Goal: Task Accomplishment & Management: Manage account settings

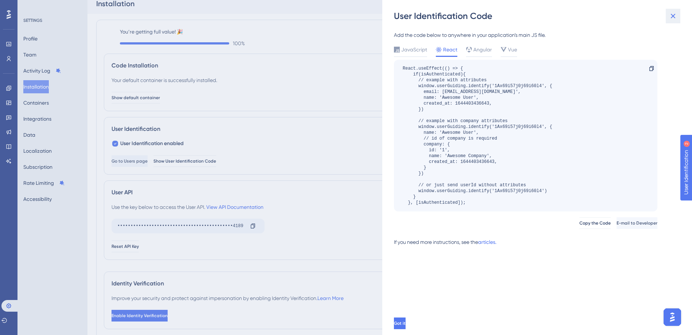
click at [675, 16] on icon at bounding box center [673, 16] width 9 height 9
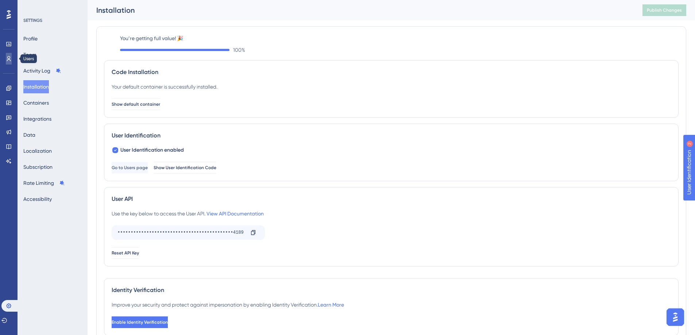
click at [8, 61] on icon at bounding box center [9, 59] width 6 height 6
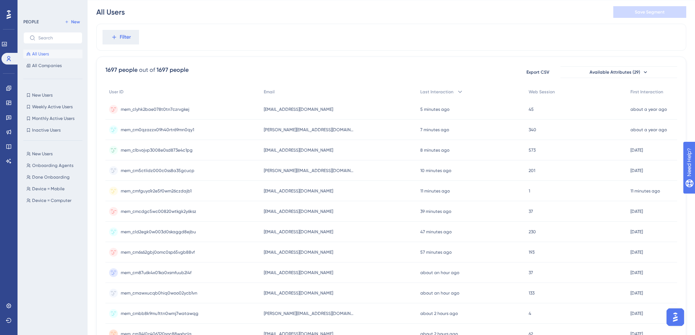
scroll to position [24, 0]
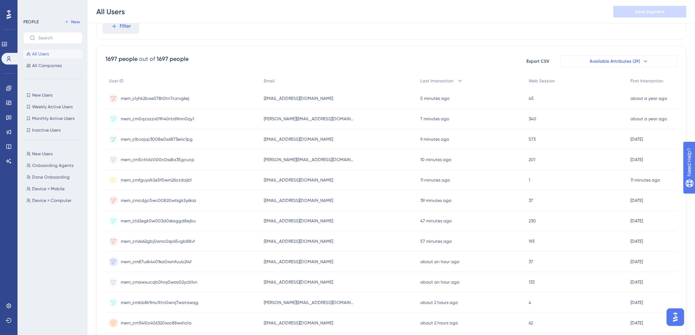
click at [591, 62] on span "Available Attributes (29)" at bounding box center [614, 61] width 51 height 6
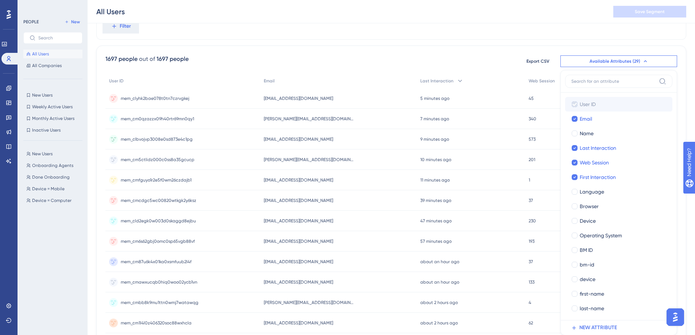
scroll to position [69, 0]
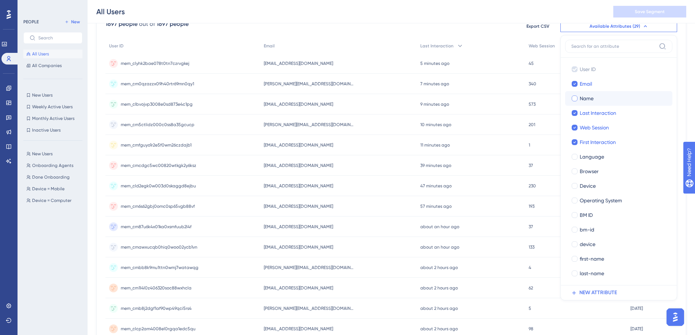
click at [575, 98] on div at bounding box center [574, 99] width 6 height 6
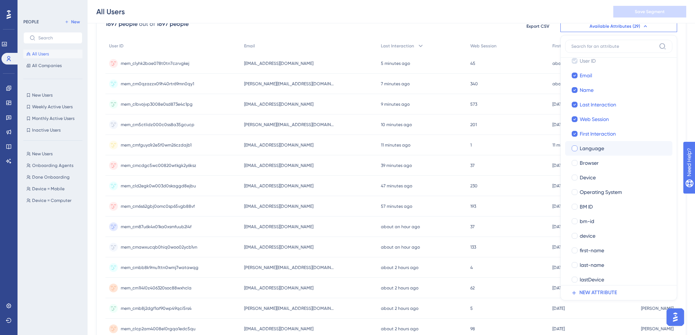
scroll to position [9, 0]
click at [576, 90] on div at bounding box center [574, 90] width 6 height 6
checkbox input "false"
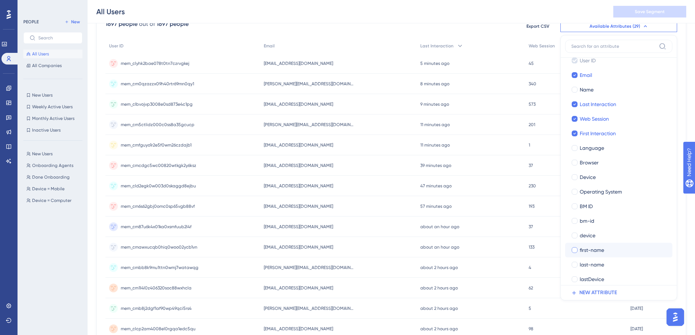
click at [576, 254] on label "first-name" at bounding box center [619, 250] width 96 height 9
checkbox input "true"
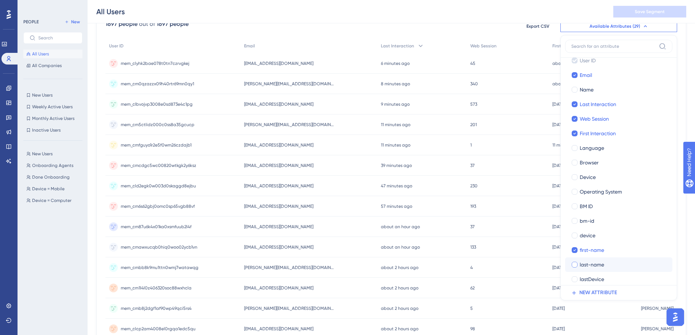
click at [574, 266] on div at bounding box center [574, 265] width 6 height 6
checkbox input "true"
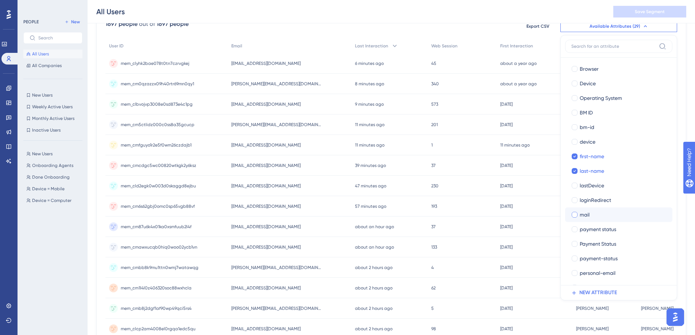
scroll to position [103, 0]
click at [573, 212] on div at bounding box center [574, 214] width 6 height 6
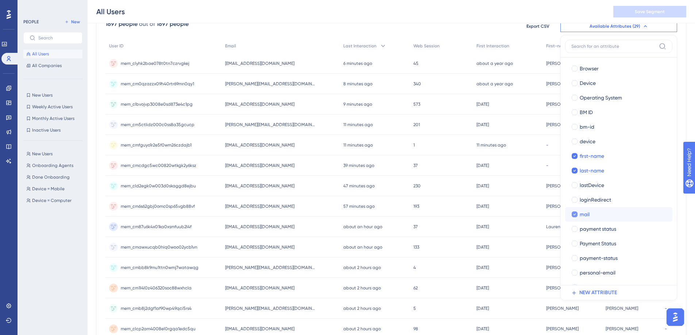
click at [573, 212] on icon at bounding box center [574, 214] width 3 height 5
checkbox input "false"
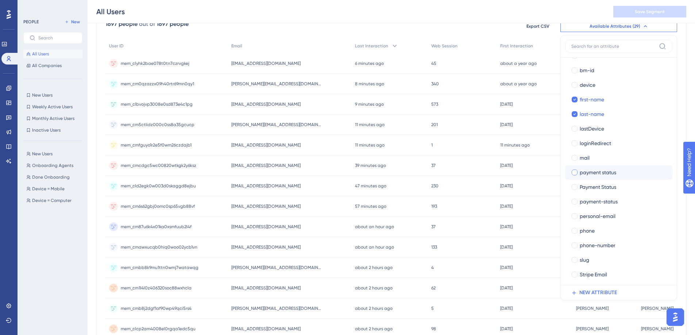
scroll to position [170, 0]
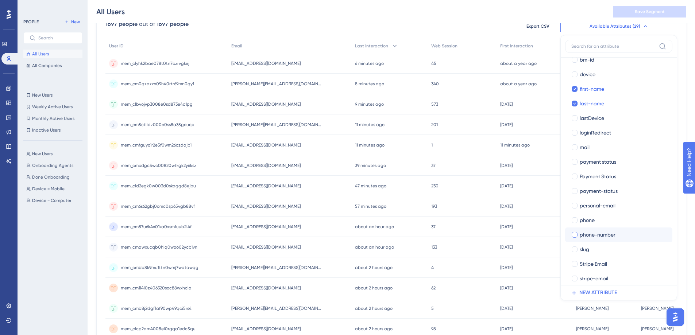
click at [575, 231] on div at bounding box center [574, 234] width 7 height 7
checkbox input "true"
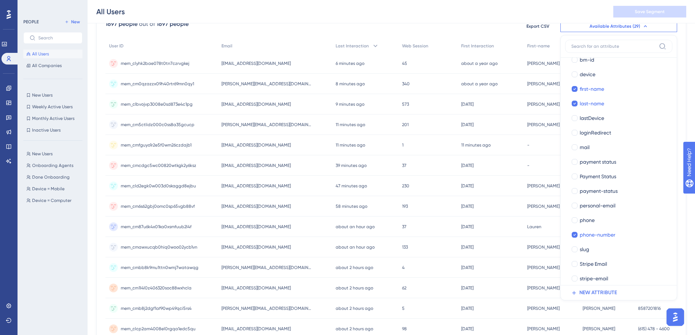
click at [486, 18] on div "All Users Save Segment" at bounding box center [391, 11] width 607 height 23
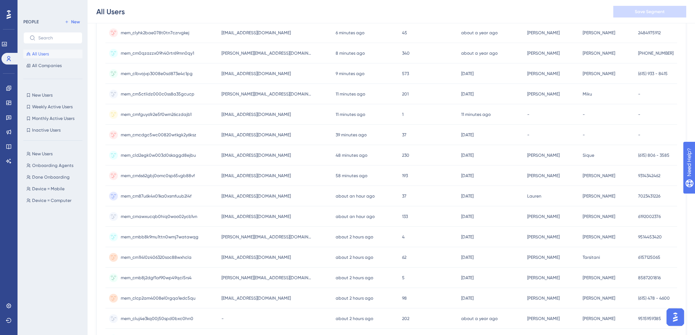
scroll to position [0, 0]
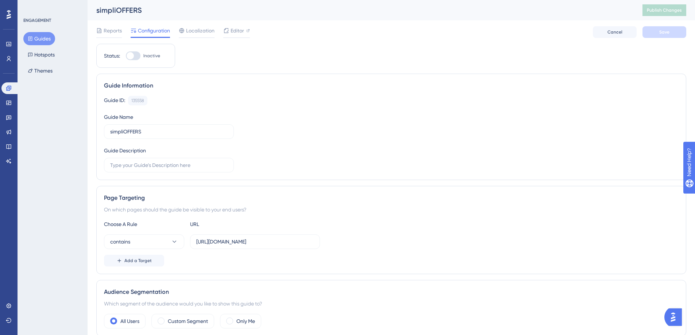
click at [36, 41] on button "Guides" at bounding box center [39, 38] width 32 height 13
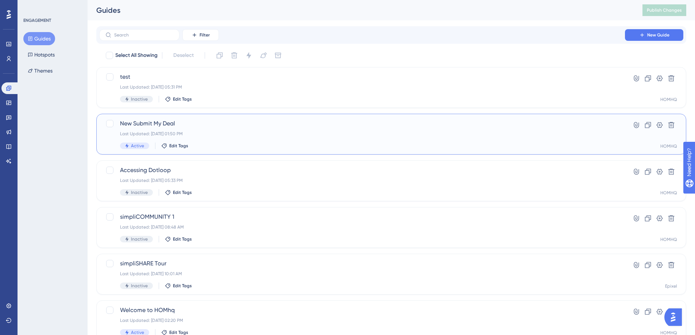
click at [182, 130] on div "New Submit My Deal Last Updated: [DATE] 01:50 PM Active Edit Tags" at bounding box center [362, 134] width 484 height 30
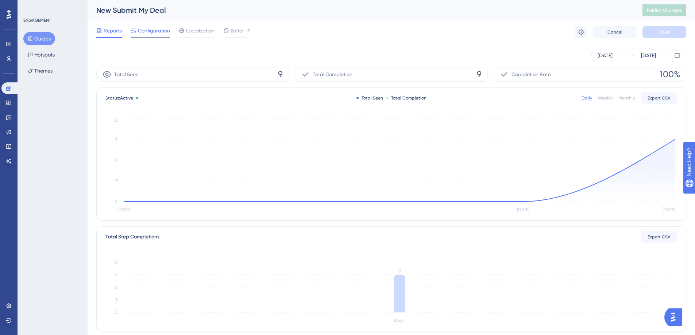
click at [158, 28] on span "Configuration" at bounding box center [154, 30] width 32 height 9
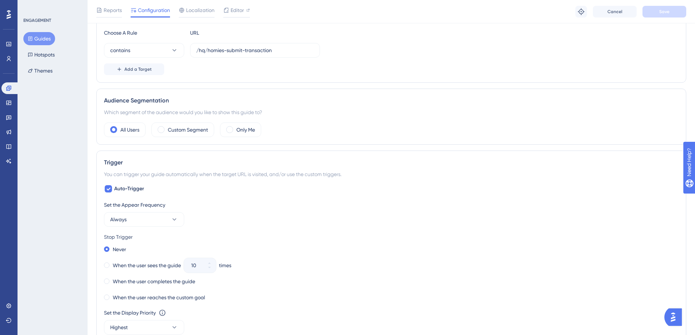
click at [176, 228] on div "Set the Appear Frequency Always Stop Trigger Never When the user sees the guide…" at bounding box center [391, 277] width 574 height 152
click at [174, 226] on button "Always" at bounding box center [144, 219] width 80 height 15
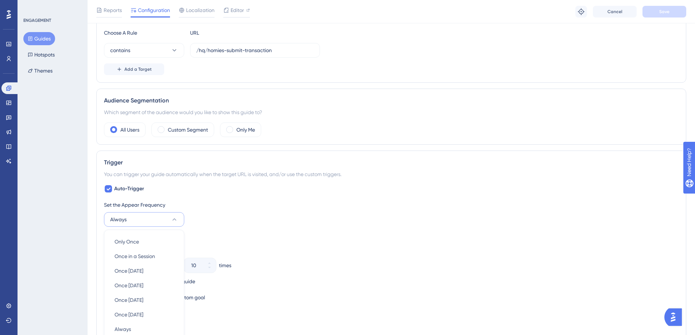
scroll to position [312, 0]
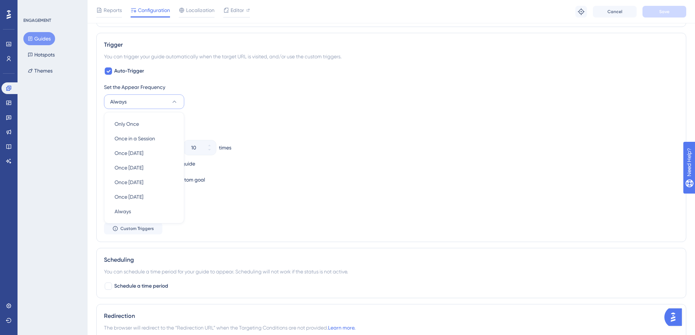
click at [238, 212] on div "Set the Display Priority This option will set the display priority between auto…" at bounding box center [391, 204] width 574 height 26
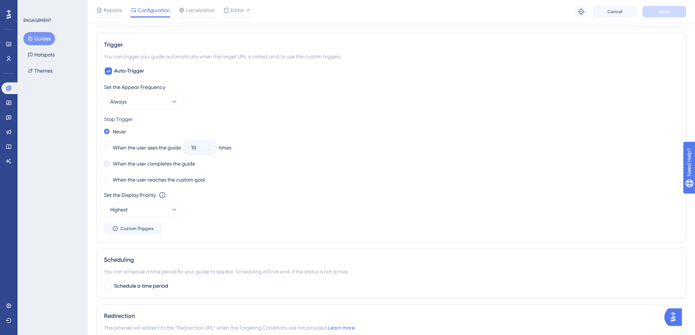
click at [109, 163] on span at bounding box center [106, 163] width 5 height 5
click at [112, 162] on input "radio" at bounding box center [112, 162] width 0 height 0
click at [663, 15] on button "Save" at bounding box center [664, 12] width 44 height 12
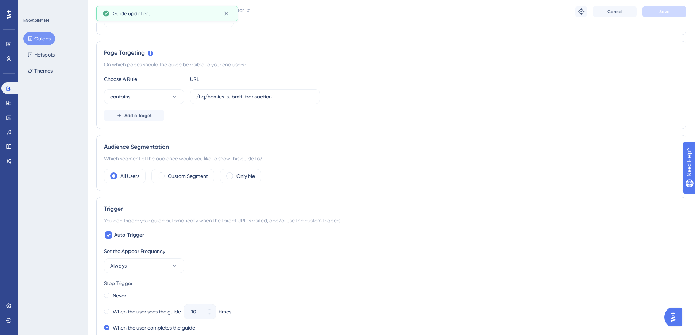
scroll to position [0, 0]
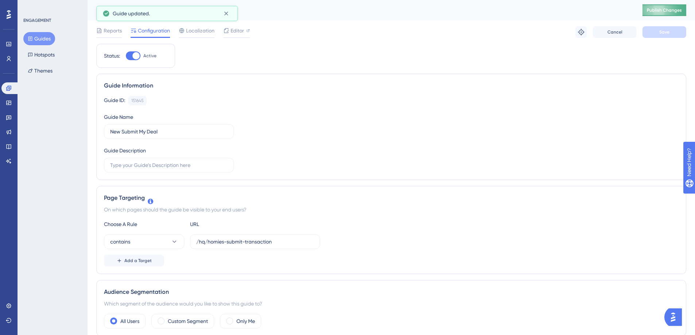
click at [672, 13] on span "Publish Changes" at bounding box center [663, 10] width 35 height 6
